Goal: Navigation & Orientation: Find specific page/section

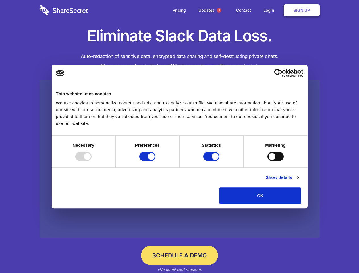
click at [92, 161] on div at bounding box center [83, 156] width 16 height 9
click at [155, 161] on input "Preferences" at bounding box center [147, 156] width 16 height 9
checkbox input "false"
click at [212, 161] on input "Statistics" at bounding box center [211, 156] width 16 height 9
checkbox input "false"
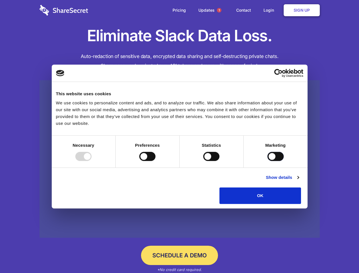
click at [267, 161] on input "Marketing" at bounding box center [275, 156] width 16 height 9
checkbox input "true"
click at [299, 181] on link "Show details" at bounding box center [282, 177] width 33 height 7
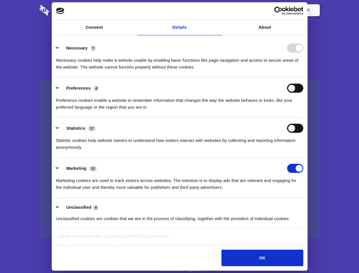
click at [306, 206] on ul "Necessary 7 Necessary cookies help make a website usable by enabling basic func…" at bounding box center [179, 133] width 253 height 192
click at [219, 10] on span "1" at bounding box center [219, 10] width 5 height 5
